Goal: Find specific page/section: Find specific page/section

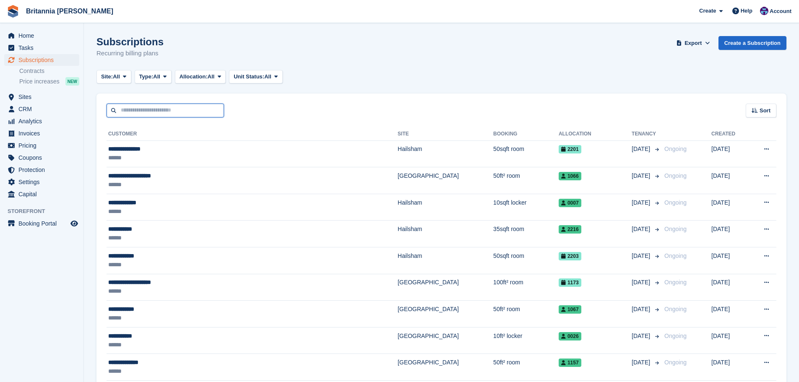
click at [167, 111] on input "text" at bounding box center [165, 111] width 117 height 14
type input "*******"
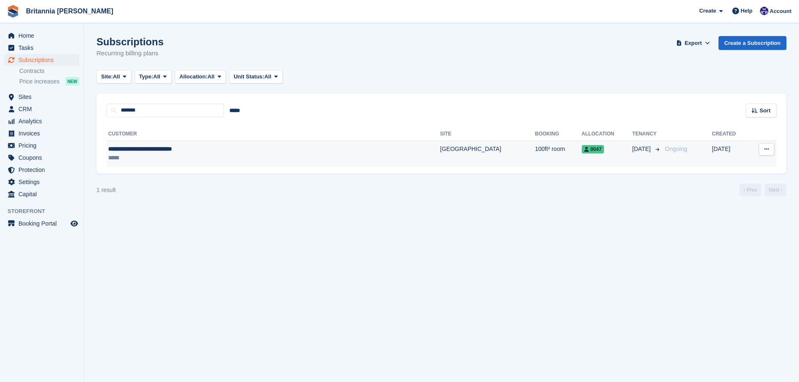
click at [440, 146] on td "[GEOGRAPHIC_DATA]" at bounding box center [487, 154] width 95 height 26
